Goal: Information Seeking & Learning: Find specific fact

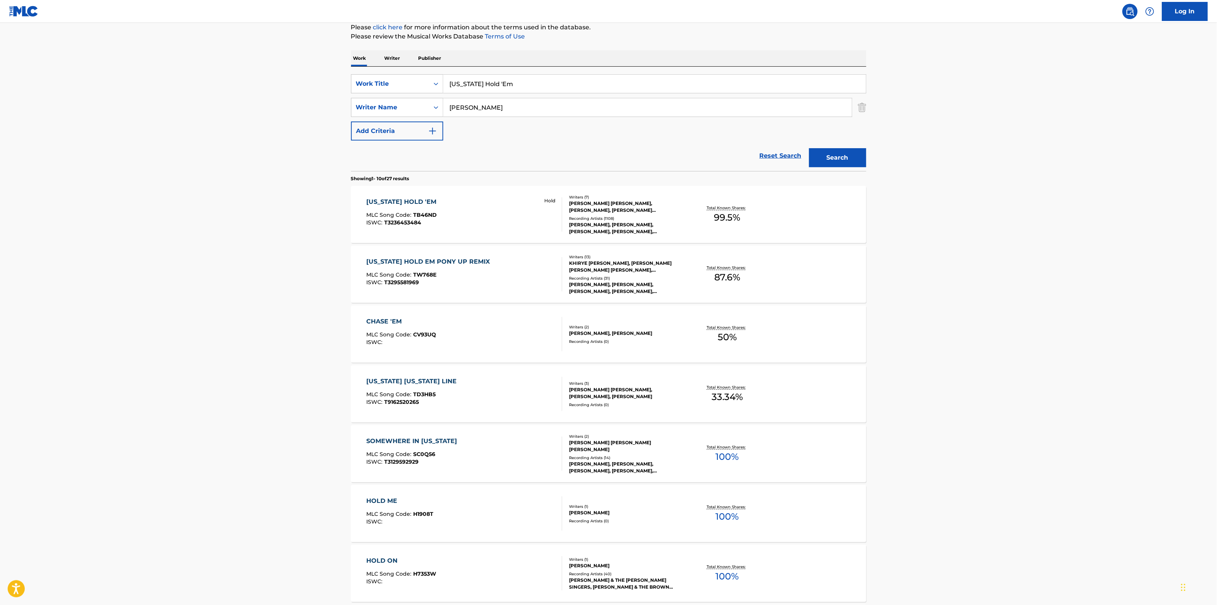
click at [380, 258] on div "[US_STATE] HOLD EM PONY UP REMIX" at bounding box center [429, 261] width 127 height 9
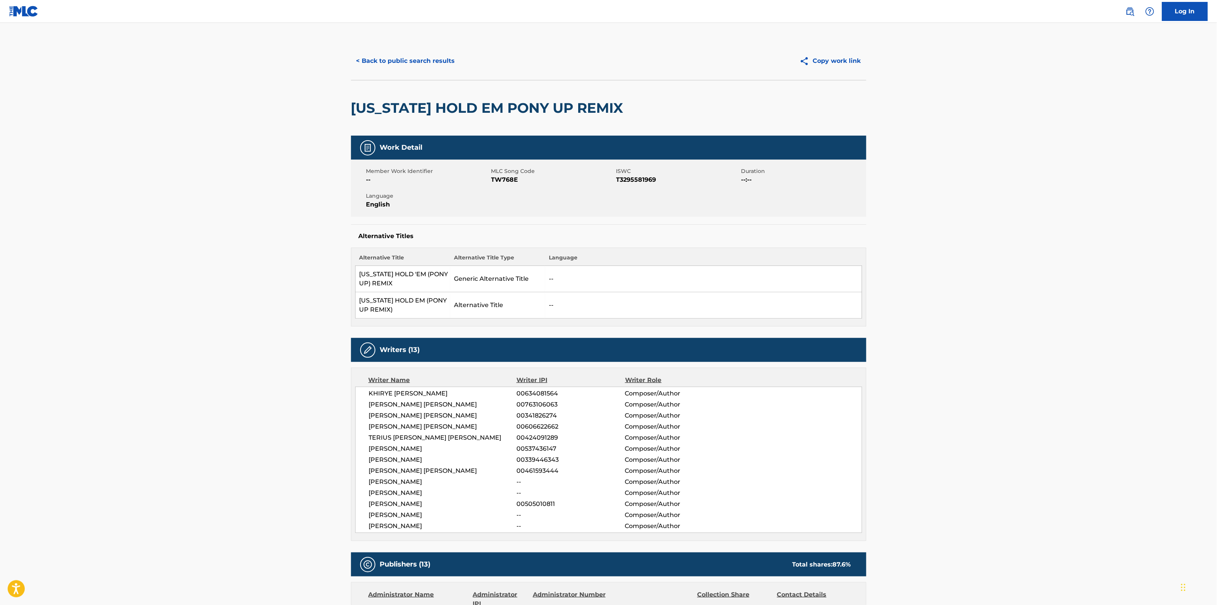
drag, startPoint x: 498, startPoint y: 176, endPoint x: 500, endPoint y: 180, distance: 4.4
click at [499, 178] on span "TW768E" at bounding box center [552, 179] width 123 height 9
click at [500, 180] on span "TW768E" at bounding box center [552, 179] width 123 height 9
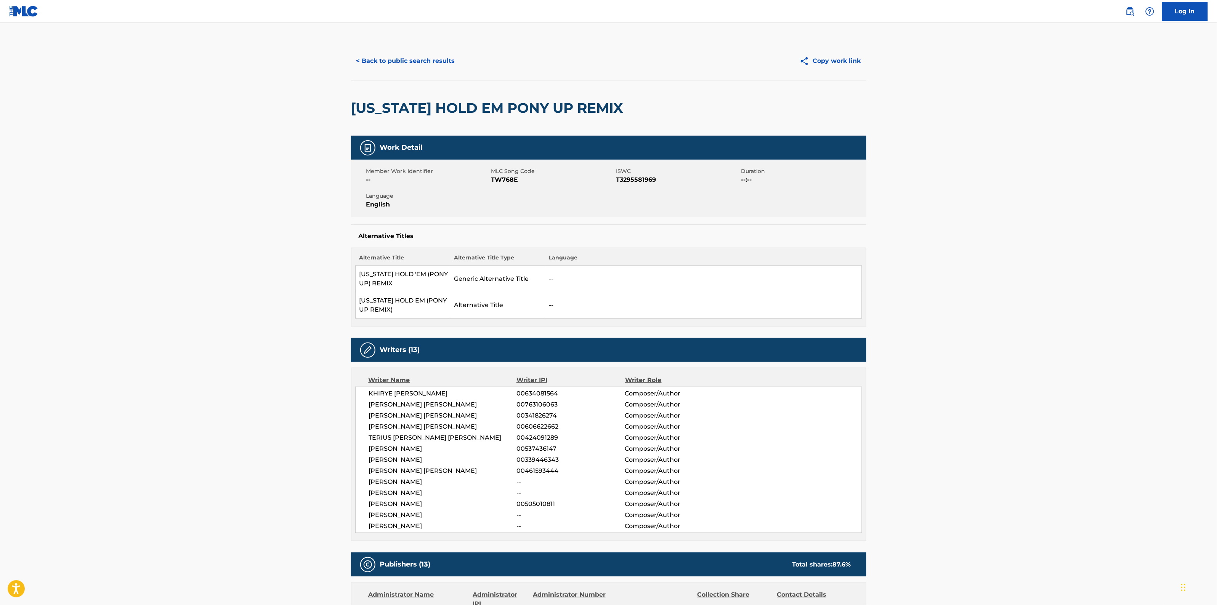
click at [630, 174] on span "ISWC" at bounding box center [677, 171] width 123 height 8
click at [631, 181] on span "T3295581969" at bounding box center [677, 179] width 123 height 9
copy span "T3295581969"
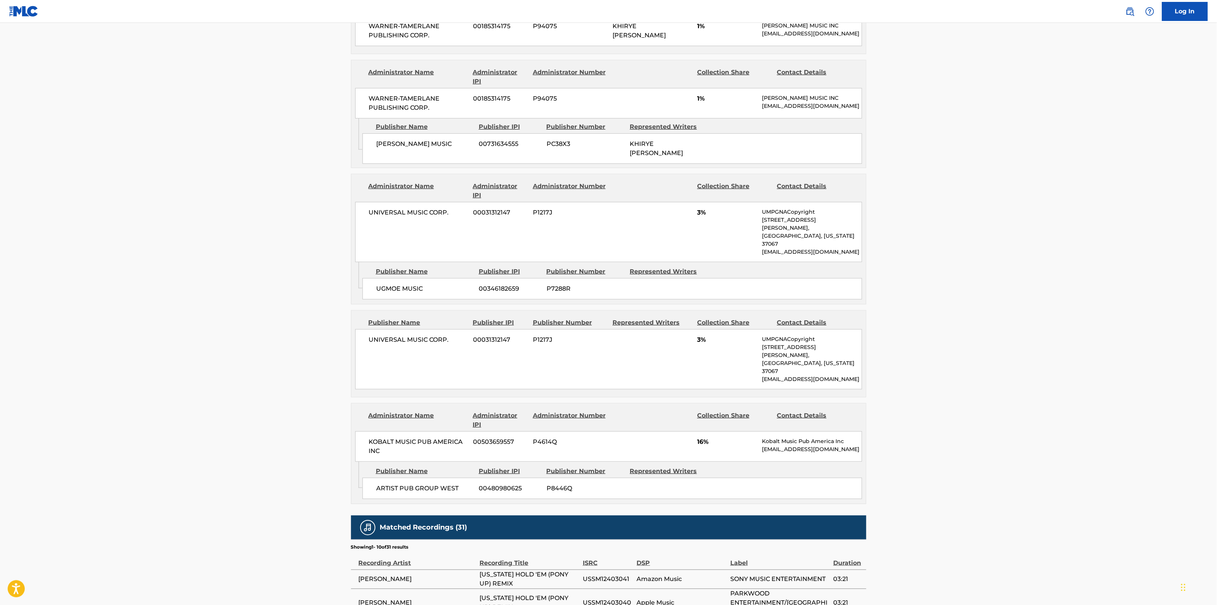
scroll to position [1668, 0]
